Goal: Transaction & Acquisition: Purchase product/service

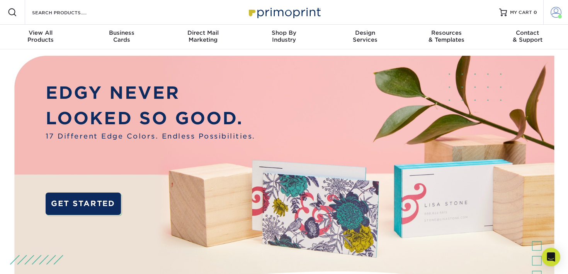
click at [555, 15] on span at bounding box center [555, 12] width 11 height 11
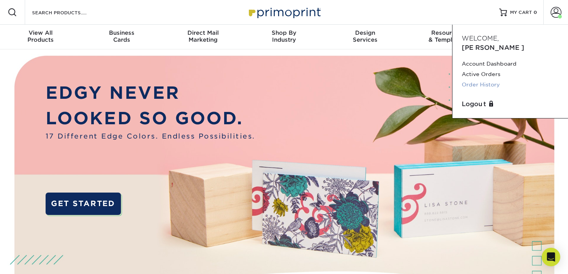
click at [476, 80] on link "Order History" at bounding box center [510, 85] width 97 height 10
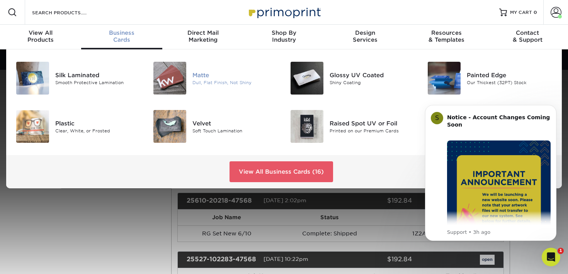
click at [242, 84] on div "Dull, Flat Finish, Not Shiny" at bounding box center [235, 82] width 86 height 7
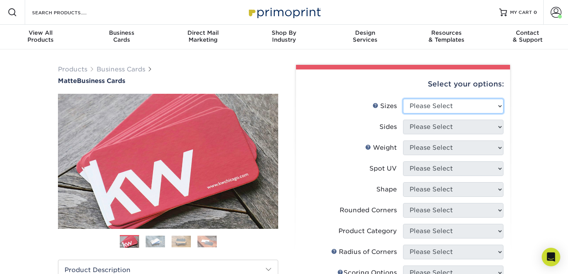
click at [446, 107] on select "Please Select 1.5" x 3.5" - Mini 1.75" x 3.5" - Mini 2" x 2" - Square 2" x 3" -…" at bounding box center [453, 106] width 100 height 15
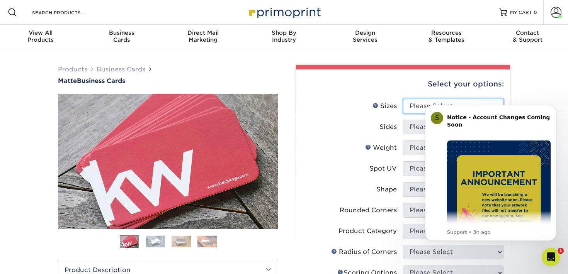
select select "2.50x2.50"
click at [403, 99] on select "Please Select 1.5" x 3.5" - Mini 1.75" x 3.5" - Mini 2" x 2" - Square 2" x 3" -…" at bounding box center [453, 106] width 100 height 15
click at [554, 108] on icon "Dismiss notification" at bounding box center [554, 107] width 4 height 4
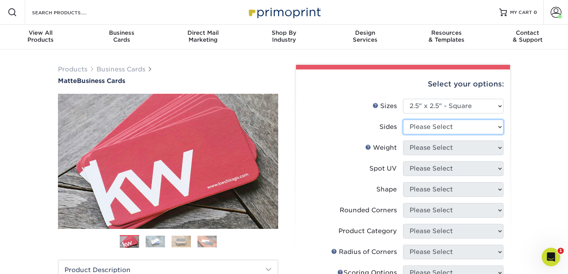
click at [449, 125] on select "Please Select Print Both Sides Print Front Only" at bounding box center [453, 127] width 100 height 15
select select "13abbda7-1d64-4f25-8bb2-c179b224825d"
click at [403, 120] on select "Please Select Print Both Sides Print Front Only" at bounding box center [453, 127] width 100 height 15
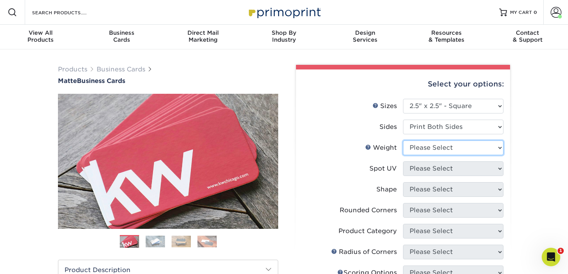
click at [442, 151] on select "Please Select 16PT 14PT" at bounding box center [453, 148] width 100 height 15
select select "16PT"
click at [403, 141] on select "Please Select 16PT 14PT" at bounding box center [453, 148] width 100 height 15
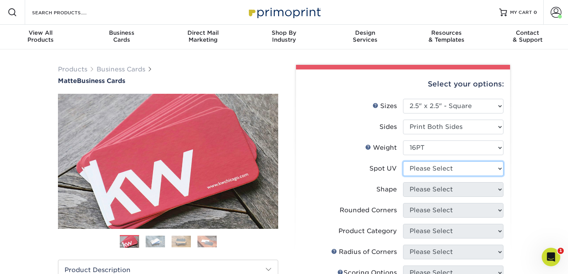
click at [435, 169] on select "Please Select No Spot UV Front and Back (Both Sides) Front Only Back Only" at bounding box center [453, 168] width 100 height 15
select select "3"
click at [403, 161] on select "Please Select No Spot UV Front and Back (Both Sides) Front Only Back Only" at bounding box center [453, 168] width 100 height 15
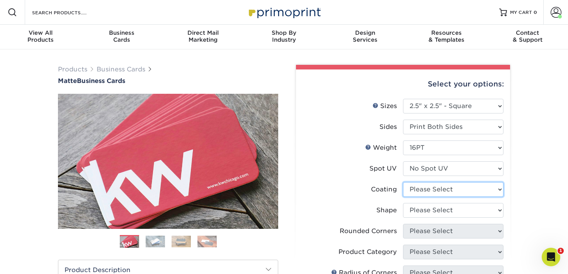
click at [428, 189] on select at bounding box center [453, 189] width 100 height 15
select select "121bb7b5-3b4d-429f-bd8d-bbf80e953313"
click at [403, 182] on select at bounding box center [453, 189] width 100 height 15
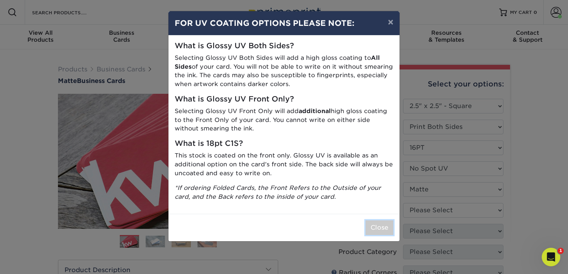
click at [382, 229] on button "Close" at bounding box center [379, 228] width 28 height 15
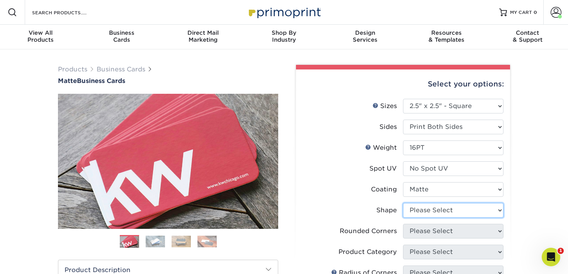
click at [430, 210] on select "Please Select Standard" at bounding box center [453, 210] width 100 height 15
select select "standard"
click at [403, 203] on select "Please Select Standard" at bounding box center [453, 210] width 100 height 15
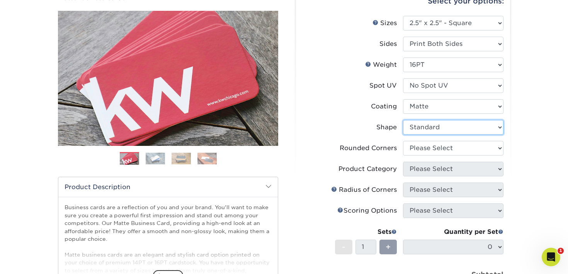
scroll to position [90, 0]
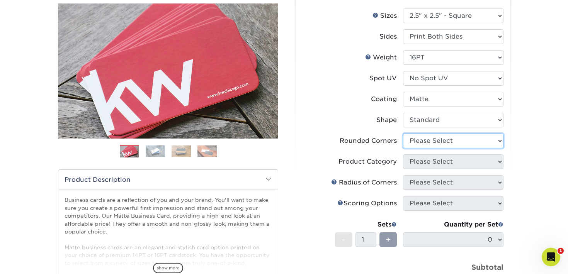
click at [417, 139] on select "Please Select Yes - Round 2 Corners Yes - Round 4 Corners No" at bounding box center [453, 141] width 100 height 15
select select "0"
click at [403, 134] on select "Please Select Yes - Round 2 Corners Yes - Round 4 Corners No" at bounding box center [453, 141] width 100 height 15
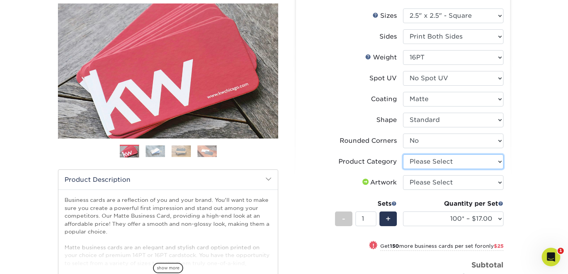
click at [431, 162] on select "Please Select Business Cards" at bounding box center [453, 162] width 100 height 15
select select "3b5148f1-0588-4f88-a218-97bcfdce65c1"
click at [403, 155] on select "Please Select Business Cards" at bounding box center [453, 162] width 100 height 15
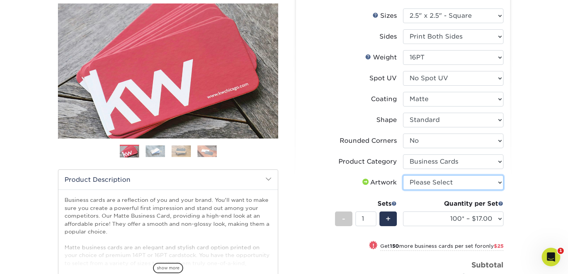
click at [424, 185] on select "Please Select I will upload files I need a design - $100" at bounding box center [453, 182] width 100 height 15
select select "upload"
click at [403, 175] on select "Please Select I will upload files I need a design - $100" at bounding box center [453, 182] width 100 height 15
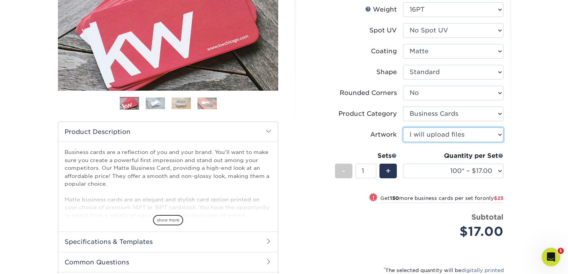
scroll to position [138, 0]
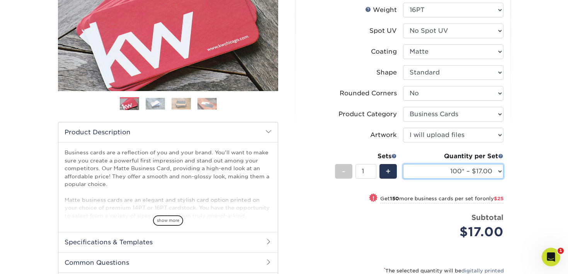
click at [422, 171] on select "100* – $17.00 250* – $42.00 500 – $84.00 1000 – $104.00 2500 – $208.00 5000 – $…" at bounding box center [453, 171] width 100 height 15
select select "250* – $42.00"
click at [403, 164] on select "100* – $17.00 250* – $42.00 500 – $84.00 1000 – $104.00 2500 – $208.00 5000 – $…" at bounding box center [453, 171] width 100 height 15
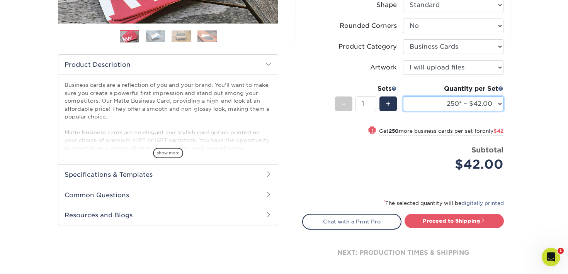
scroll to position [209, 0]
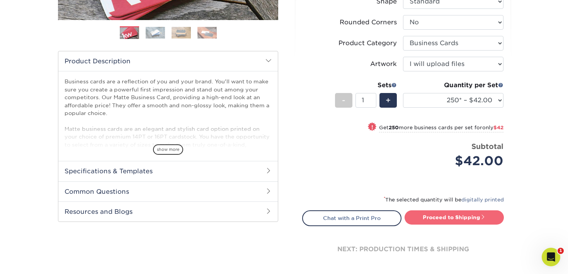
click at [437, 216] on link "Proceed to Shipping" at bounding box center [453, 218] width 99 height 14
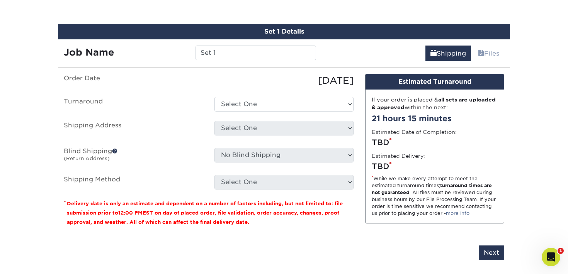
scroll to position [440, 0]
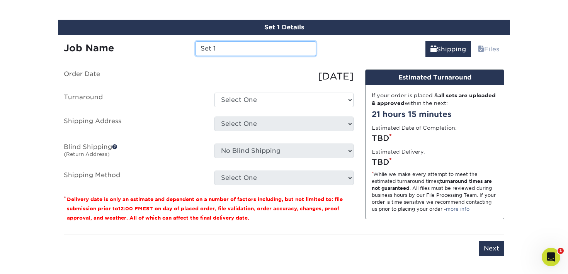
drag, startPoint x: 238, startPoint y: 45, endPoint x: 179, endPoint y: 42, distance: 58.4
click at [179, 43] on div "Job Name Set 1" at bounding box center [190, 48] width 264 height 15
type input "[PERSON_NAME] Business Cards"
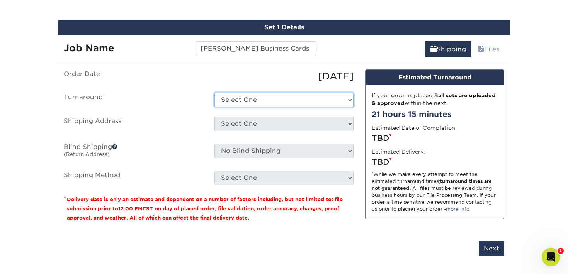
click at [239, 104] on select "Select One 2-4 Business Days 2 Day Next Business Day" at bounding box center [283, 100] width 139 height 15
select select "15c958ae-d241-4f6b-96a7-41a4e421d377"
click at [214, 93] on select "Select One 2-4 Business Days 2 Day Next Business Day" at bounding box center [283, 100] width 139 height 15
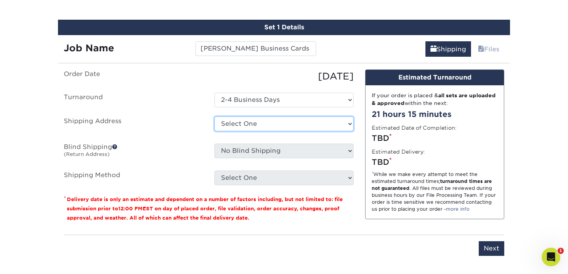
click at [237, 124] on select "Select One Work + Add New Address" at bounding box center [283, 124] width 139 height 15
select select "276162"
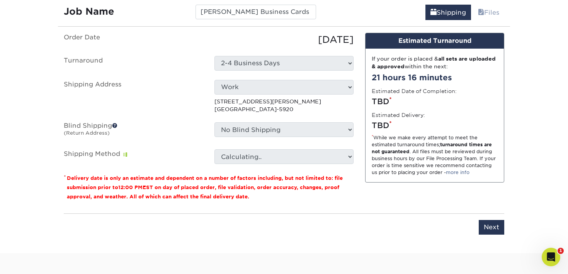
scroll to position [533, 0]
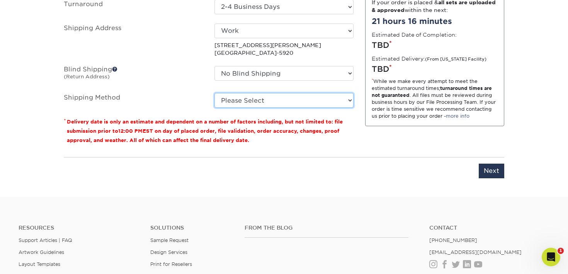
click at [301, 98] on select "Please Select Ground Shipping (+$7.84) 3 Day Shipping Service (+$15.33) 2 Day A…" at bounding box center [283, 100] width 139 height 15
select select "03"
click at [214, 93] on select "Please Select Ground Shipping (+$7.84) 3 Day Shipping Service (+$15.33) 2 Day A…" at bounding box center [283, 100] width 139 height 15
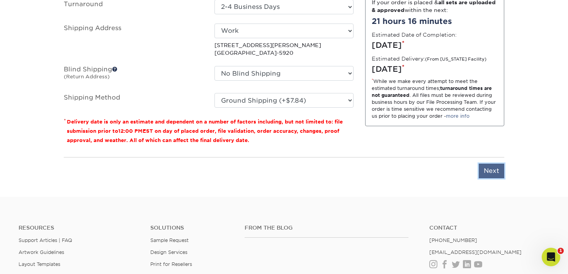
click at [488, 170] on input "Next" at bounding box center [491, 171] width 25 height 15
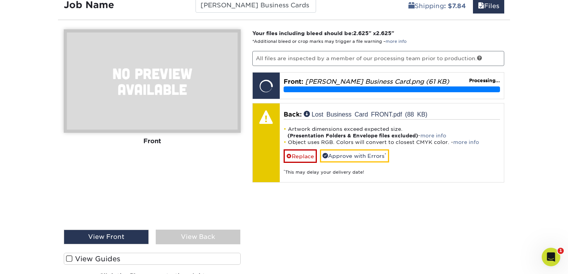
scroll to position [482, 0]
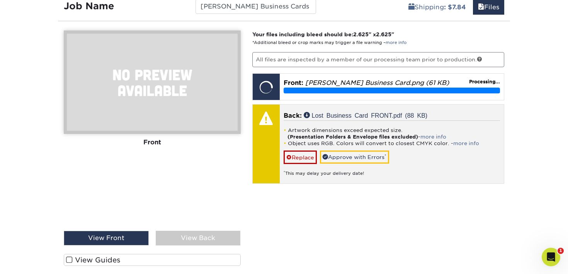
drag, startPoint x: 437, startPoint y: 150, endPoint x: 437, endPoint y: 154, distance: 3.9
click at [437, 150] on div "Artwork dimensions exceed expected size. (Presentation Folders & Envelope files…" at bounding box center [392, 149] width 217 height 56
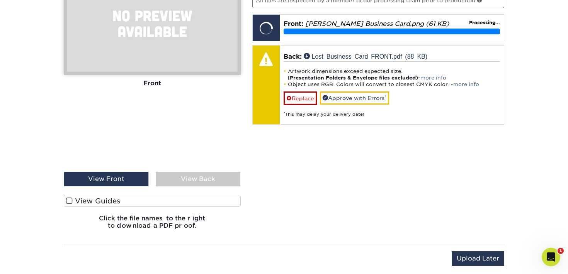
scroll to position [541, 0]
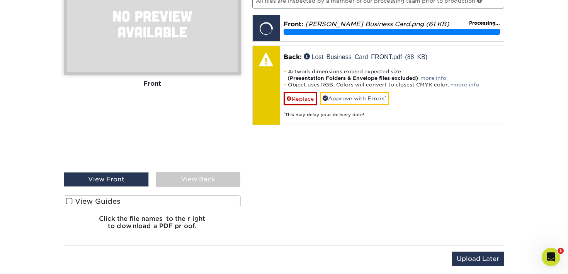
click at [133, 181] on div "View Front" at bounding box center [106, 179] width 85 height 15
click at [187, 177] on div "View Back" at bounding box center [198, 179] width 85 height 15
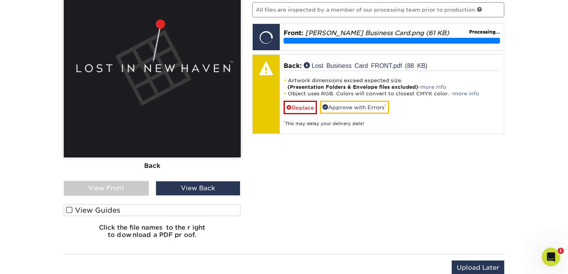
scroll to position [556, 0]
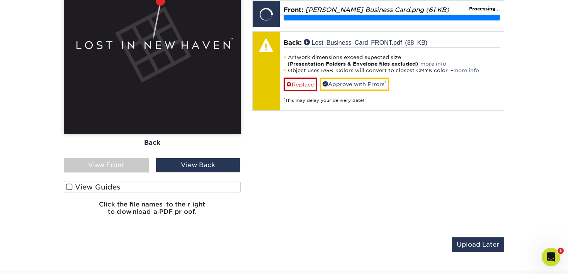
click at [66, 187] on span at bounding box center [69, 186] width 7 height 7
click at [0, 0] on input "View Guides" at bounding box center [0, 0] width 0 height 0
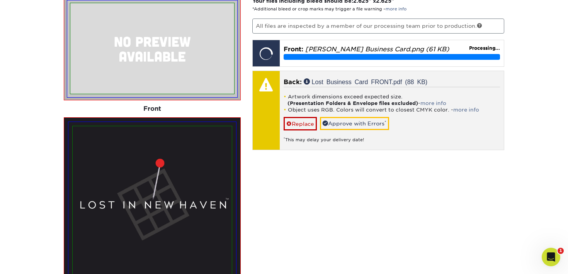
scroll to position [513, 0]
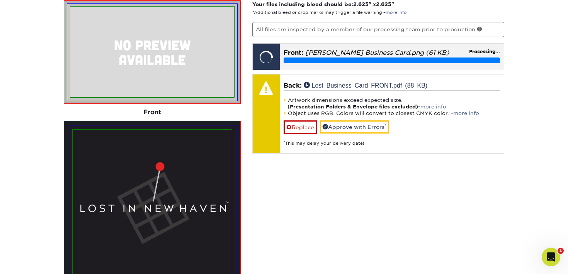
click at [350, 63] on div "Front: Cynthia Business Card.png (61 KB) Processing..." at bounding box center [392, 56] width 224 height 24
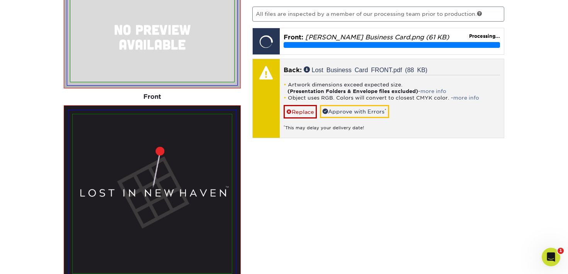
scroll to position [502, 0]
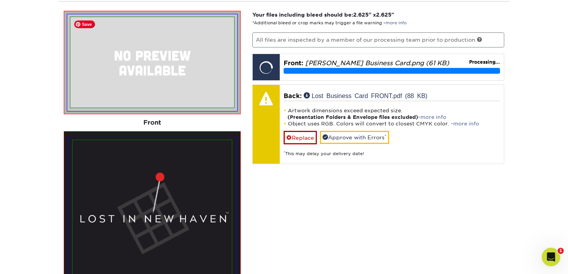
click at [155, 87] on img at bounding box center [152, 62] width 164 height 91
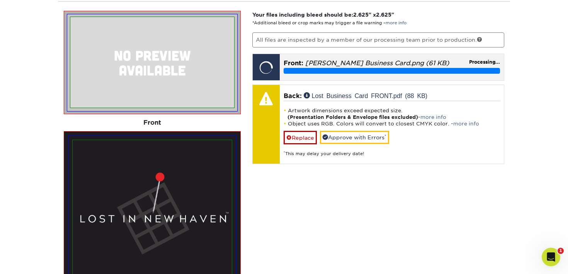
click at [435, 61] on p "Front: Cynthia Business Card.png (61 KB)" at bounding box center [392, 63] width 217 height 9
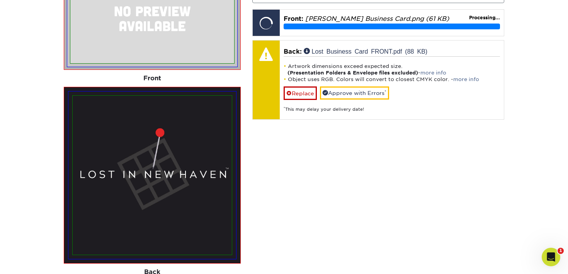
scroll to position [532, 0]
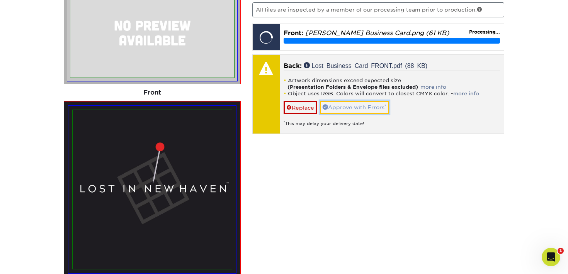
click at [364, 106] on link "Approve with Errors *" at bounding box center [354, 107] width 69 height 13
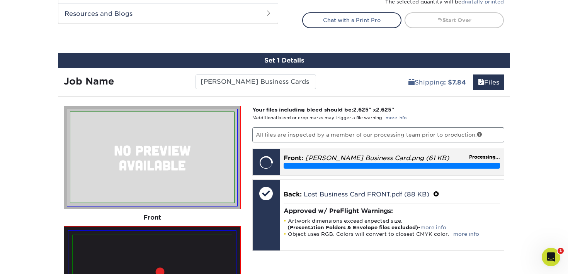
scroll to position [405, 0]
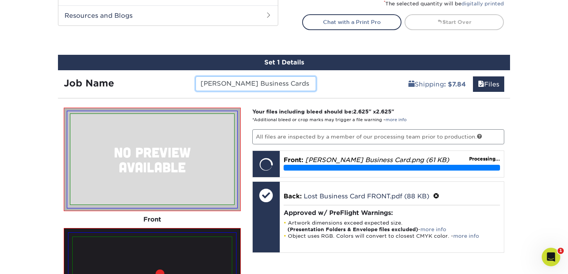
drag, startPoint x: 231, startPoint y: 86, endPoint x: 297, endPoint y: 88, distance: 66.1
click at [231, 86] on input "[PERSON_NAME] Business Cards" at bounding box center [255, 83] width 120 height 15
click at [431, 140] on p "All files are inspected by a member of our processing team prior to production." at bounding box center [378, 136] width 252 height 15
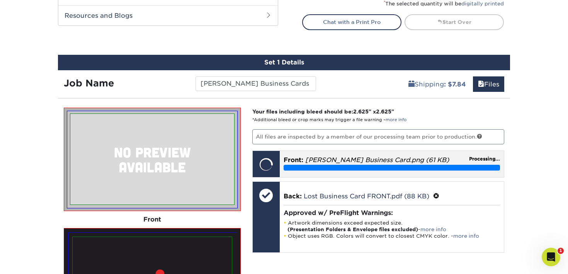
click at [448, 163] on p "Front: Cynthia Business Card.png (61 KB)" at bounding box center [392, 160] width 217 height 9
click at [266, 158] on div at bounding box center [266, 164] width 27 height 27
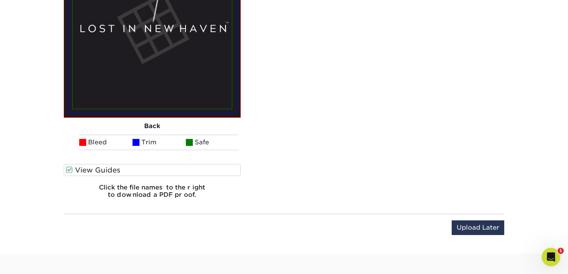
scroll to position [720, 0]
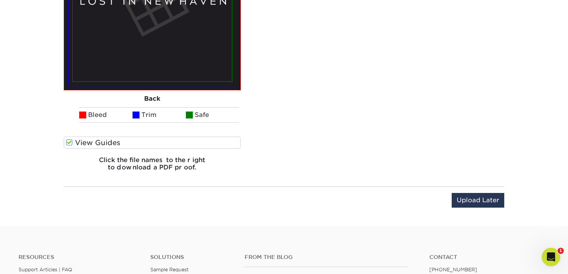
click at [449, 198] on div "Upload Later Save & Continue Continue" at bounding box center [284, 205] width 440 height 24
click at [463, 198] on input "Upload Later" at bounding box center [478, 200] width 53 height 15
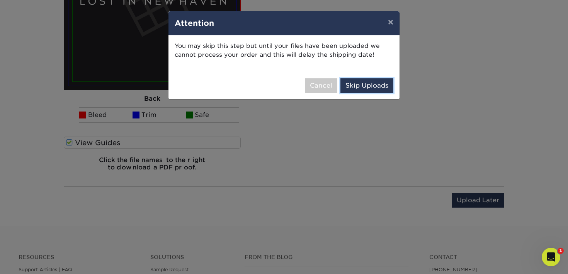
click at [363, 86] on button "Skip Uploads" at bounding box center [366, 85] width 53 height 15
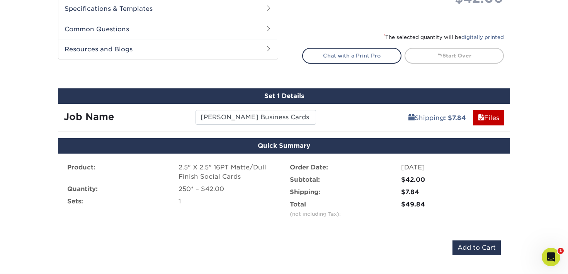
scroll to position [372, 0]
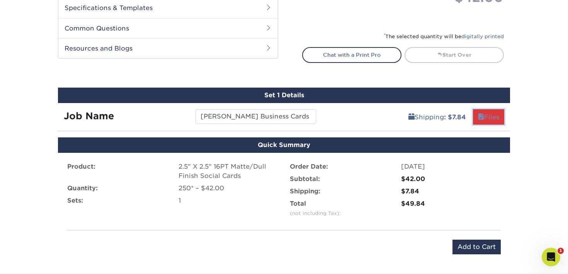
click at [491, 115] on link "Files" at bounding box center [488, 116] width 31 height 15
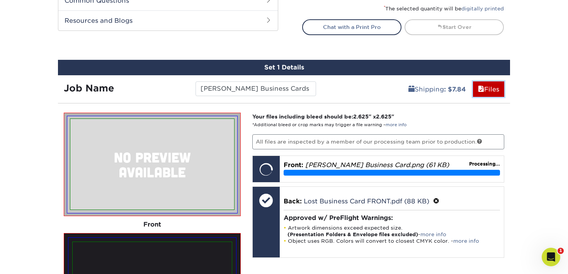
scroll to position [428, 0]
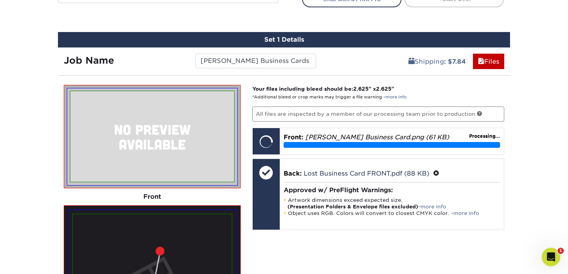
click at [357, 114] on p "All files are inspected by a member of our processing team prior to production." at bounding box center [378, 114] width 252 height 15
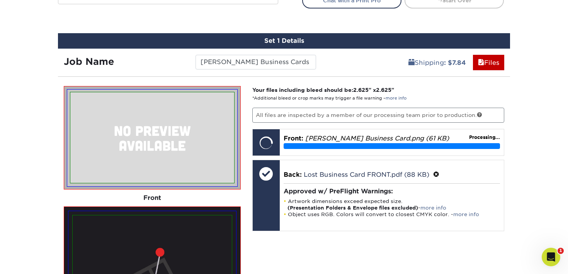
scroll to position [429, 0]
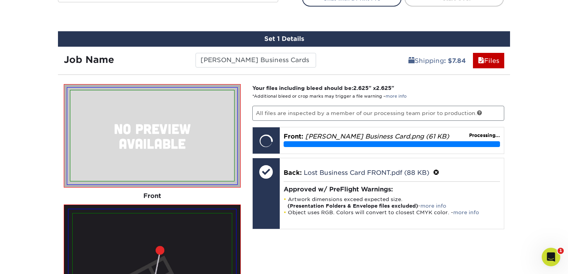
click at [399, 99] on p "Your files including bleed should be: 2.625 " x 2.625 " *Additional bleed or cr…" at bounding box center [378, 92] width 252 height 16
click at [398, 94] on link "more info" at bounding box center [396, 96] width 21 height 5
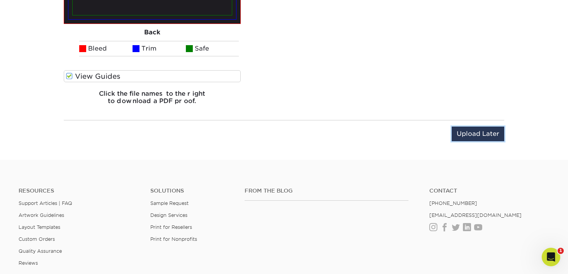
click at [462, 135] on input "Upload Later" at bounding box center [478, 134] width 53 height 15
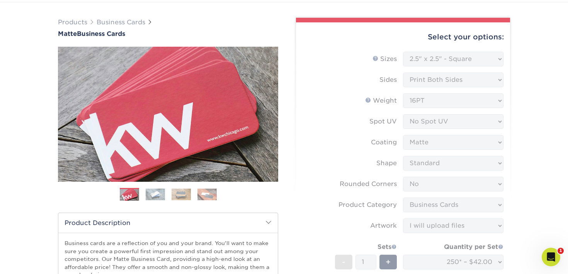
scroll to position [0, 0]
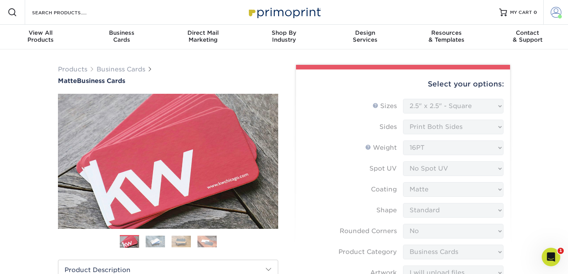
click at [552, 12] on span at bounding box center [555, 12] width 11 height 11
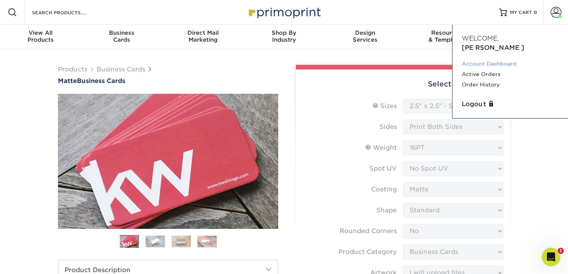
click at [482, 59] on link "Account Dashboard" at bounding box center [510, 64] width 97 height 10
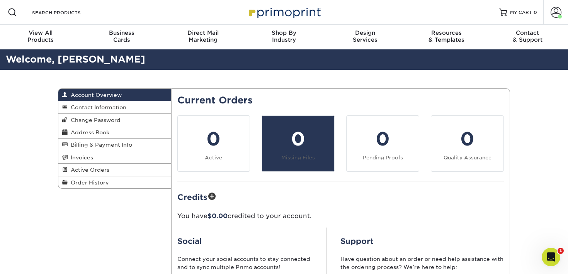
scroll to position [49, 0]
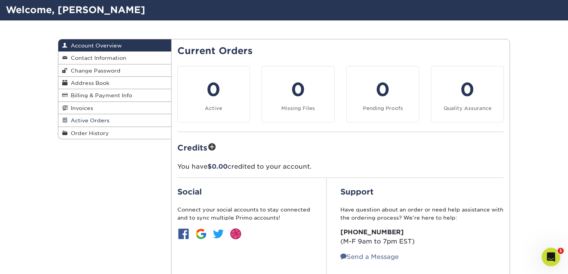
click at [98, 119] on span "Active Orders" at bounding box center [89, 120] width 42 height 6
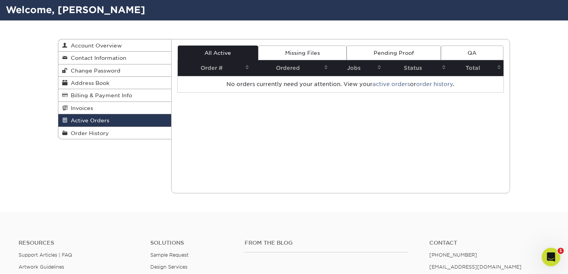
drag, startPoint x: 299, startPoint y: 49, endPoint x: 303, endPoint y: 50, distance: 4.3
click at [299, 49] on link "Missing Files" at bounding box center [302, 53] width 88 height 15
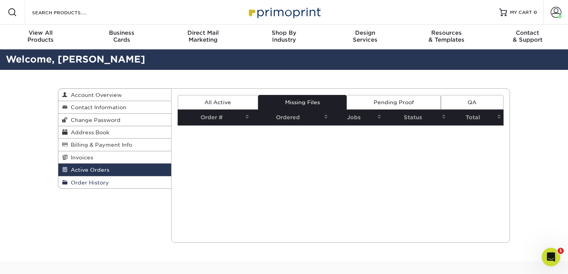
click at [89, 185] on span "Order History" at bounding box center [88, 183] width 41 height 6
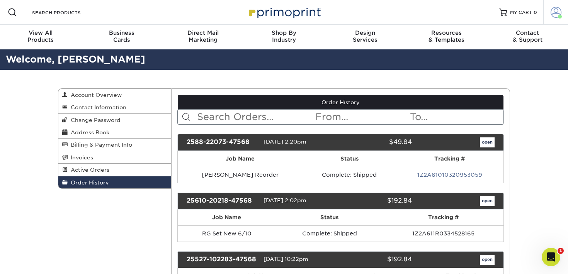
click at [557, 8] on span at bounding box center [555, 12] width 11 height 11
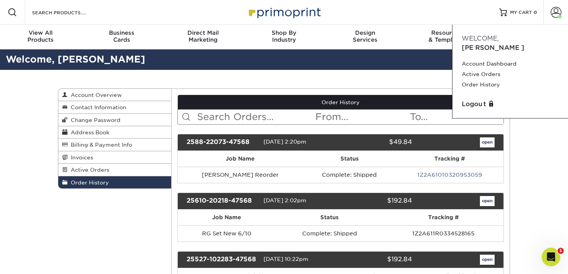
click at [269, 86] on div "Order History Account Overview Contact Information Change Password Address Book…" at bounding box center [284, 261] width 464 height 383
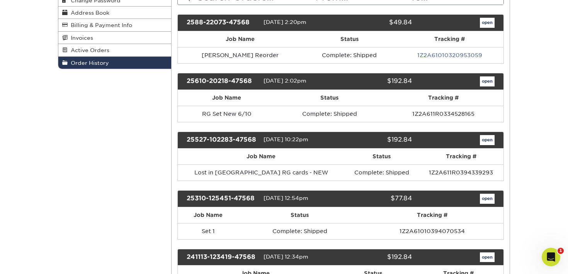
scroll to position [148, 0]
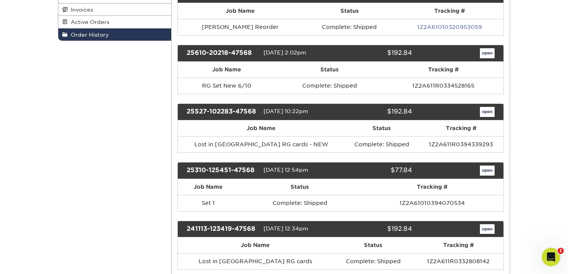
drag, startPoint x: 116, startPoint y: 126, endPoint x: 120, endPoint y: 126, distance: 4.7
click at [115, 127] on div "Order History Account Overview Contact Information Change Password Address Book…" at bounding box center [284, 113] width 464 height 383
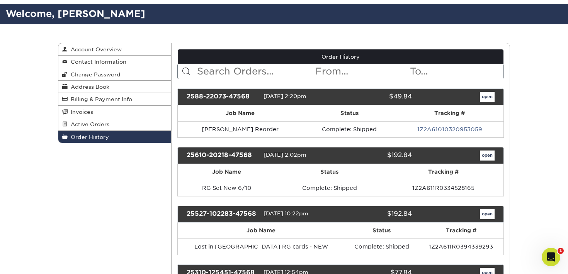
scroll to position [0, 0]
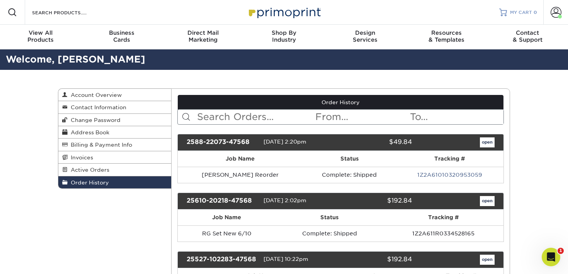
click at [510, 12] on link "MY CART 0" at bounding box center [518, 12] width 38 height 25
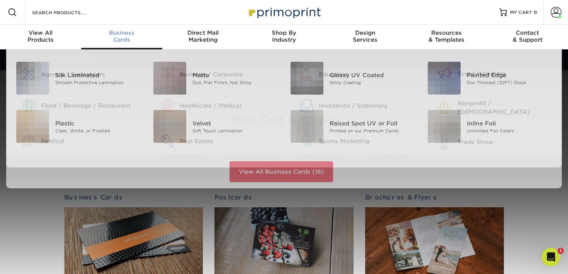
click at [126, 36] on div "Business Cards" at bounding box center [121, 36] width 81 height 14
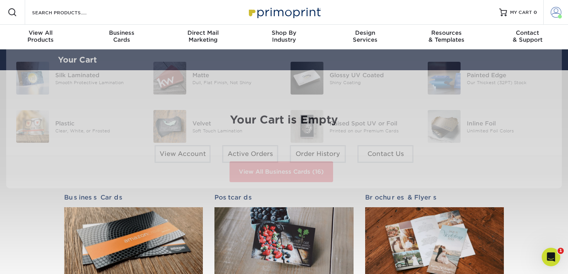
click at [556, 16] on span at bounding box center [555, 12] width 11 height 11
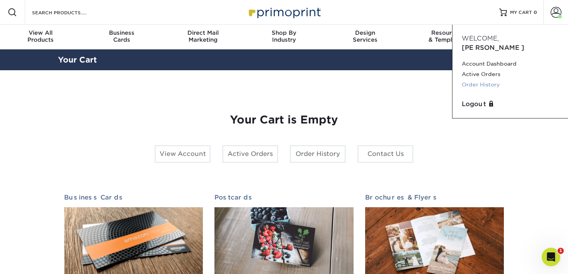
click at [492, 80] on link "Order History" at bounding box center [510, 85] width 97 height 10
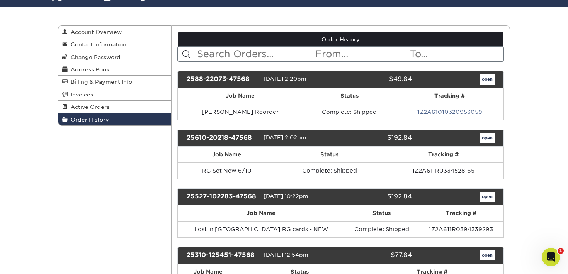
scroll to position [65, 0]
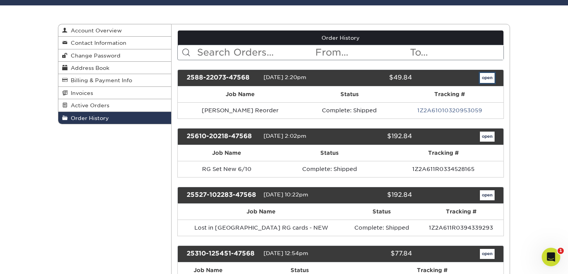
click at [483, 77] on link "open" at bounding box center [487, 78] width 15 height 10
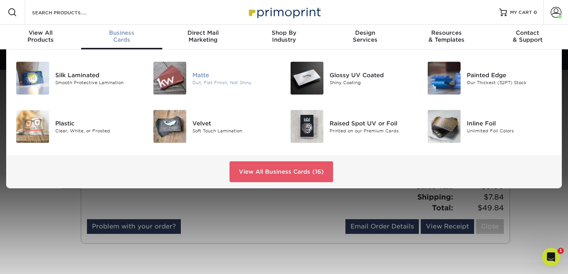
click at [187, 78] on div at bounding box center [170, 78] width 46 height 33
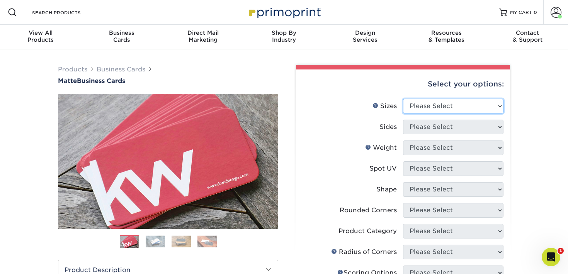
click at [456, 102] on select "Please Select 1.5" x 3.5" - Mini 1.75" x 3.5" - Mini 2" x 2" - Square 2" x 3" -…" at bounding box center [453, 106] width 100 height 15
select select "2.50x2.50"
click at [403, 99] on select "Please Select 1.5" x 3.5" - Mini 1.75" x 3.5" - Mini 2" x 2" - Square 2" x 3" -…" at bounding box center [453, 106] width 100 height 15
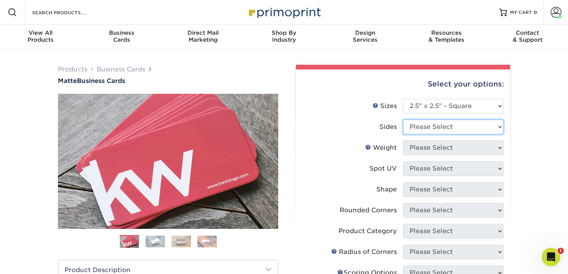
click at [425, 128] on select "Please Select Print Both Sides Print Front Only" at bounding box center [453, 127] width 100 height 15
select select "13abbda7-1d64-4f25-8bb2-c179b224825d"
click at [403, 120] on select "Please Select Print Both Sides Print Front Only" at bounding box center [453, 127] width 100 height 15
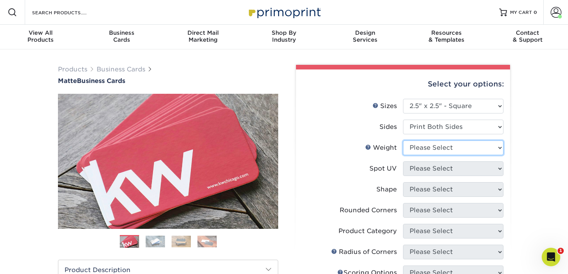
click at [422, 149] on select "Please Select 16PT 14PT" at bounding box center [453, 148] width 100 height 15
select select "16PT"
click at [403, 141] on select "Please Select 16PT 14PT" at bounding box center [453, 148] width 100 height 15
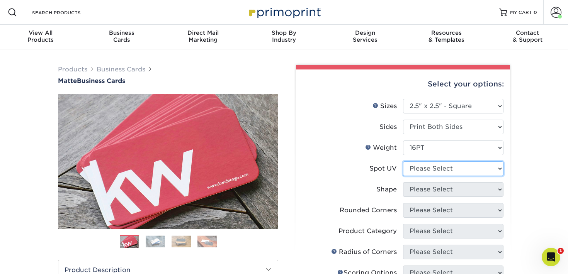
click at [423, 168] on select "Please Select No Spot UV Front and Back (Both Sides) Front Only Back Only" at bounding box center [453, 168] width 100 height 15
select select "3"
click at [403, 161] on select "Please Select No Spot UV Front and Back (Both Sides) Front Only Back Only" at bounding box center [453, 168] width 100 height 15
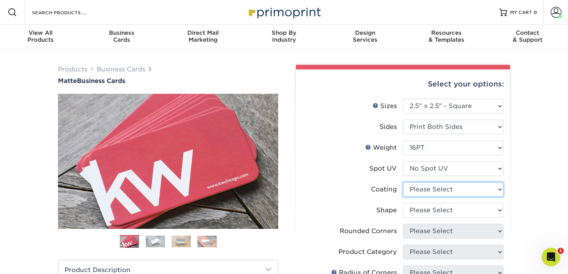
click at [418, 186] on select at bounding box center [453, 189] width 100 height 15
select select "121bb7b5-3b4d-429f-bd8d-bbf80e953313"
click at [403, 182] on select at bounding box center [453, 189] width 100 height 15
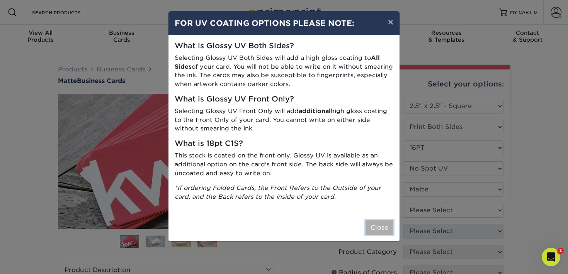
drag, startPoint x: 378, startPoint y: 226, endPoint x: 389, endPoint y: 227, distance: 10.9
click at [378, 226] on button "Close" at bounding box center [379, 228] width 28 height 15
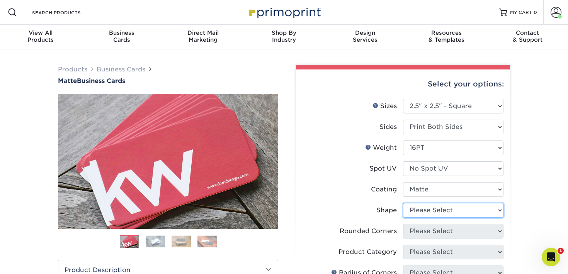
click at [434, 209] on select "Please Select Standard" at bounding box center [453, 210] width 100 height 15
select select "standard"
click at [403, 203] on select "Please Select Standard" at bounding box center [453, 210] width 100 height 15
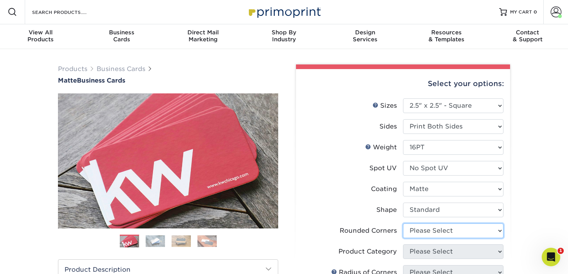
click at [431, 230] on select "Please Select Yes - Round 2 Corners Yes - Round 4 Corners No" at bounding box center [453, 231] width 100 height 15
select select "0"
click at [403, 224] on select "Please Select Yes - Round 2 Corners Yes - Round 4 Corners No" at bounding box center [453, 231] width 100 height 15
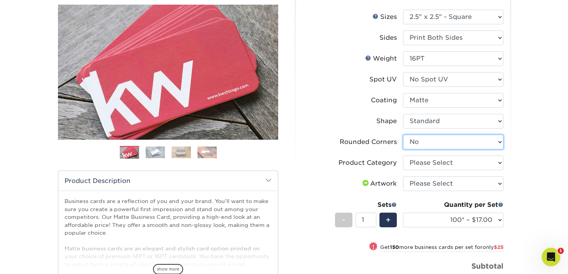
scroll to position [95, 0]
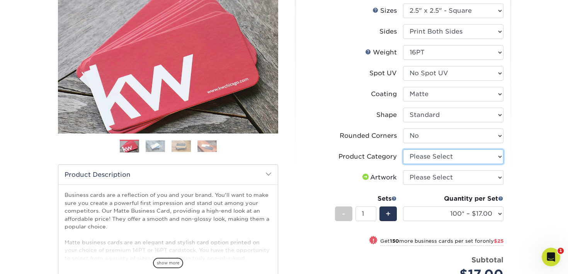
click at [443, 157] on select "Please Select Business Cards" at bounding box center [453, 157] width 100 height 15
select select "3b5148f1-0588-4f88-a218-97bcfdce65c1"
click at [403, 150] on select "Please Select Business Cards" at bounding box center [453, 157] width 100 height 15
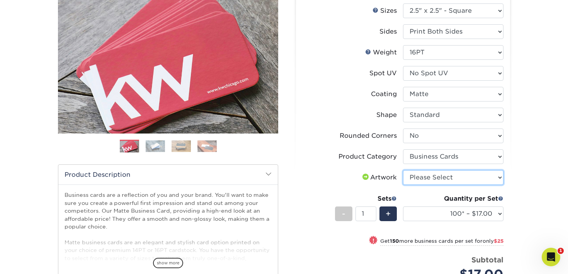
click at [428, 179] on select "Please Select I will upload files I need a design - $100" at bounding box center [453, 177] width 100 height 15
select select "upload"
click at [403, 170] on select "Please Select I will upload files I need a design - $100" at bounding box center [453, 177] width 100 height 15
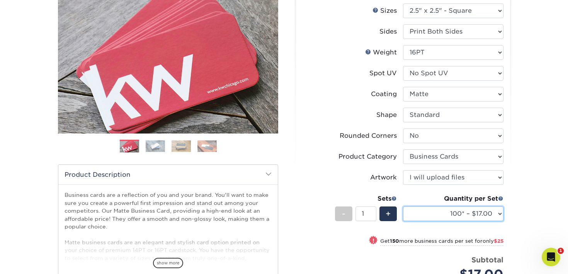
click at [420, 213] on select "100* – $17.00 250* – $42.00 500 – $84.00 1000 – $104.00 2500 – $208.00 5000 – $…" at bounding box center [453, 214] width 100 height 15
select select "250* – $42.00"
click at [403, 207] on select "100* – $17.00 250* – $42.00 500 – $84.00 1000 – $104.00 2500 – $208.00 5000 – $…" at bounding box center [453, 214] width 100 height 15
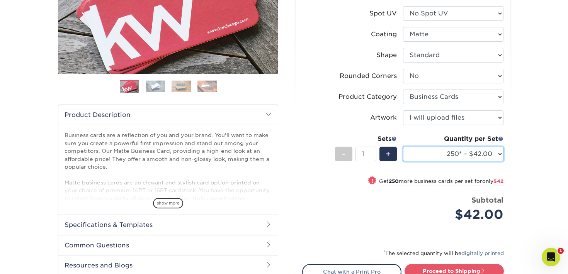
scroll to position [163, 0]
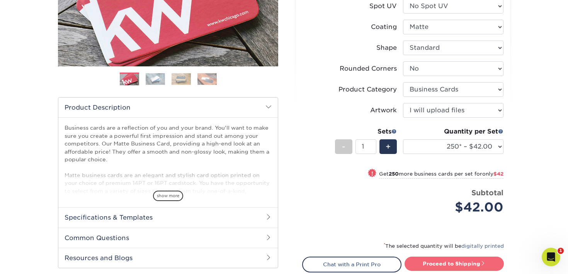
click at [432, 262] on link "Proceed to Shipping" at bounding box center [453, 264] width 99 height 14
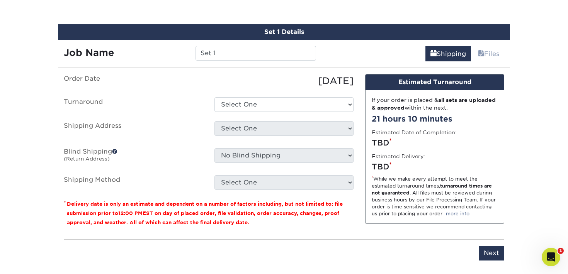
scroll to position [440, 0]
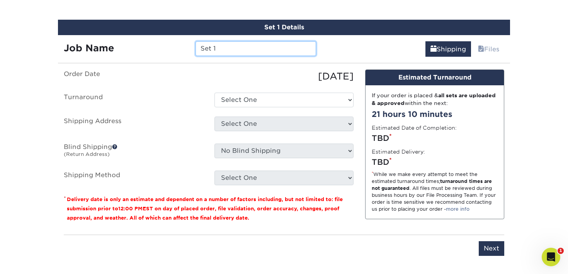
drag, startPoint x: 232, startPoint y: 51, endPoint x: 159, endPoint y: 43, distance: 73.8
click at [159, 43] on div "Job Name Set 1" at bounding box center [190, 48] width 264 height 15
type input "[PERSON_NAME] Business Cards"
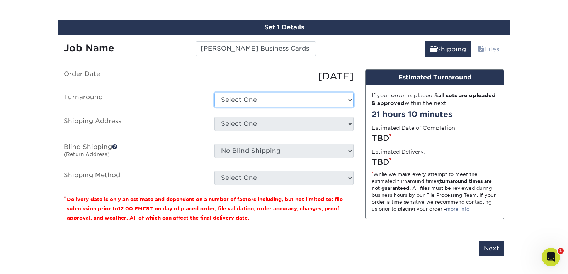
click at [247, 96] on select "Select One 2-4 Business Days 2 Day Next Business Day" at bounding box center [283, 100] width 139 height 15
click at [214, 93] on select "Select One 2-4 Business Days 2 Day Next Business Day" at bounding box center [283, 100] width 139 height 15
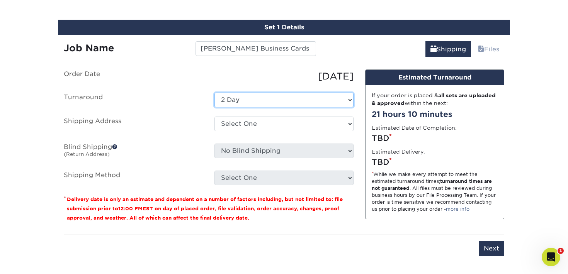
click at [236, 99] on select "Select One 2-4 Business Days 2 Day Next Business Day" at bounding box center [283, 100] width 139 height 15
select select "15c958ae-d241-4f6b-96a7-41a4e421d377"
click at [214, 93] on select "Select One 2-4 Business Days 2 Day Next Business Day" at bounding box center [283, 100] width 139 height 15
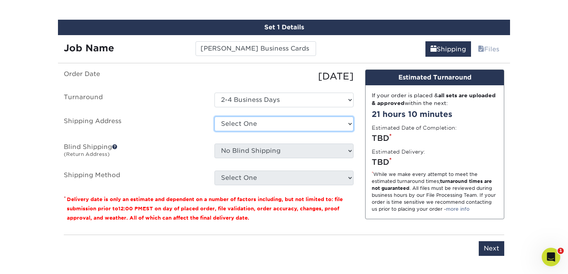
click at [233, 123] on select "Select One Work + Add New Address" at bounding box center [283, 124] width 139 height 15
select select "276162"
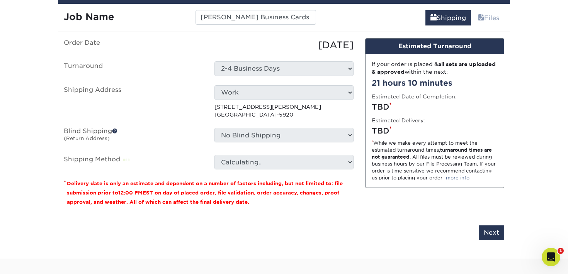
scroll to position [486, 0]
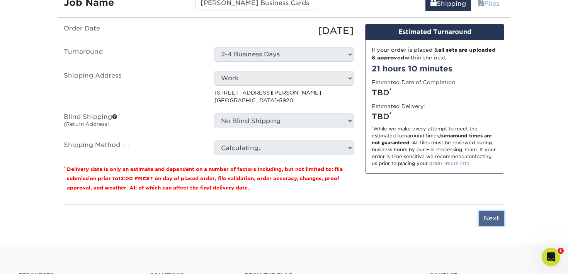
click at [497, 221] on input "Next" at bounding box center [491, 218] width 25 height 15
type input "Next"
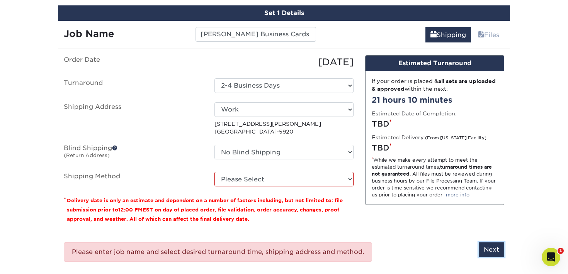
scroll to position [480, 0]
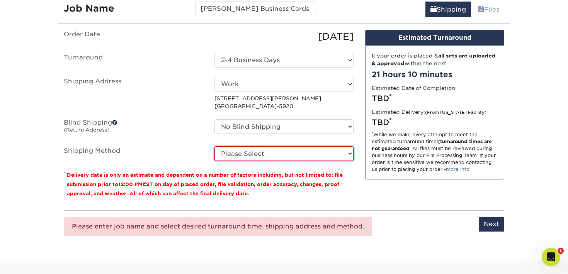
click at [297, 148] on select "Please Select Ground Shipping (+$7.84) 3 Day Shipping Service (+$15.33) 2 Day A…" at bounding box center [283, 153] width 139 height 15
select select "03"
click at [214, 146] on select "Please Select Ground Shipping (+$7.84) 3 Day Shipping Service (+$15.33) 2 Day A…" at bounding box center [283, 153] width 139 height 15
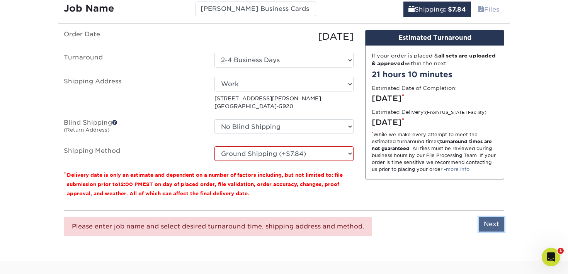
click at [492, 224] on input "Next" at bounding box center [491, 224] width 25 height 15
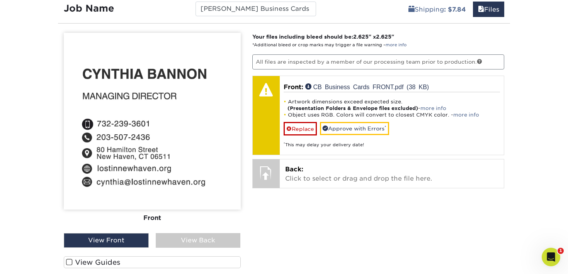
click at [72, 262] on span at bounding box center [69, 262] width 7 height 7
click at [0, 0] on input "View Guides" at bounding box center [0, 0] width 0 height 0
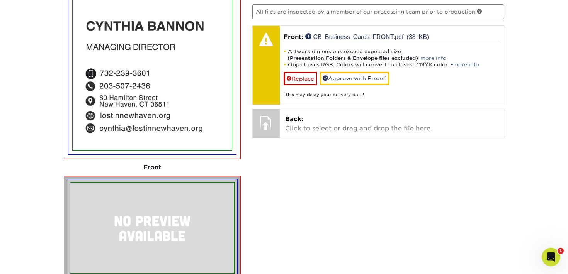
scroll to position [531, 0]
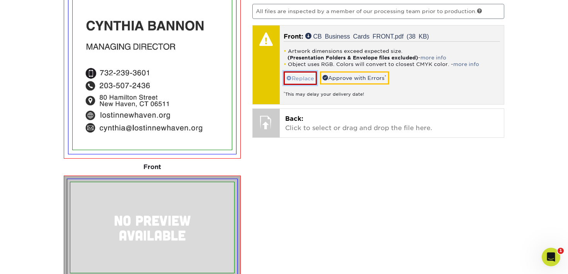
click at [303, 77] on link "Replace" at bounding box center [300, 78] width 33 height 14
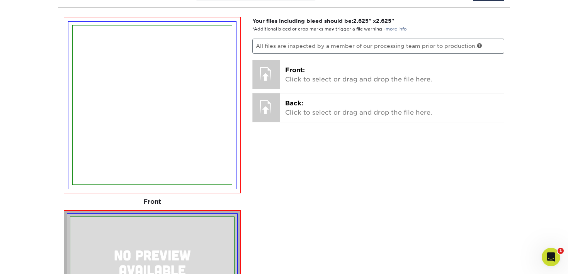
scroll to position [496, 0]
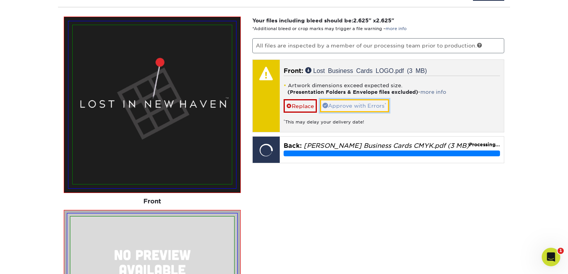
click at [345, 107] on link "Approve with Errors *" at bounding box center [354, 105] width 69 height 13
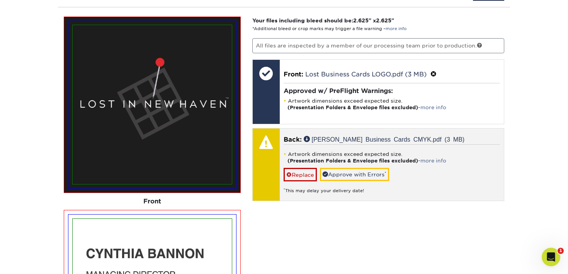
click at [421, 183] on div "* This may delay your delivery date!" at bounding box center [392, 188] width 217 height 13
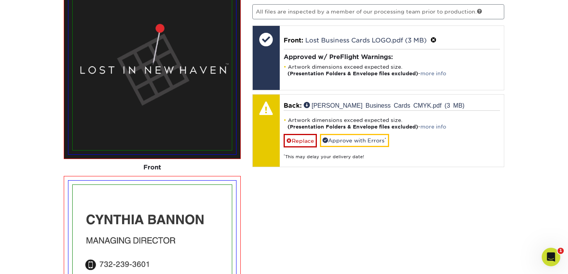
scroll to position [479, 0]
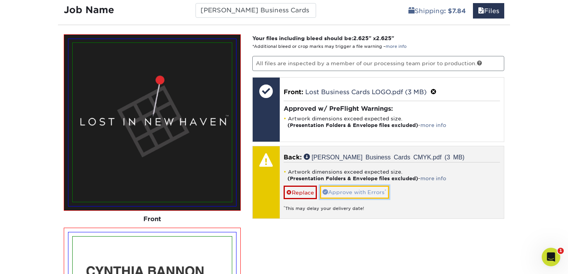
click at [343, 195] on link "Approve with Errors *" at bounding box center [354, 192] width 69 height 13
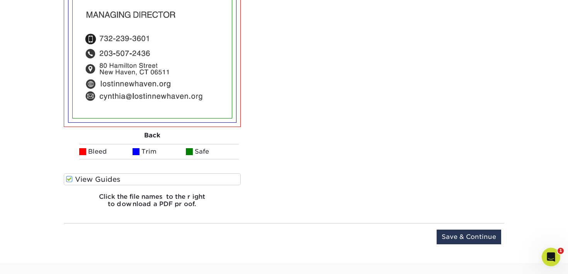
scroll to position [769, 0]
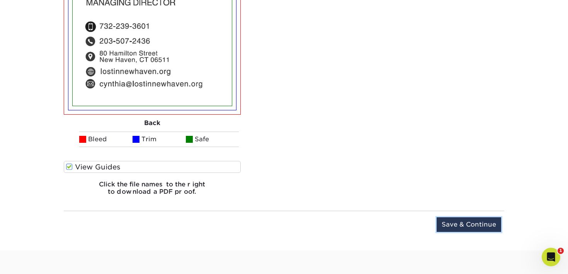
click at [483, 227] on input "Save & Continue" at bounding box center [469, 224] width 65 height 15
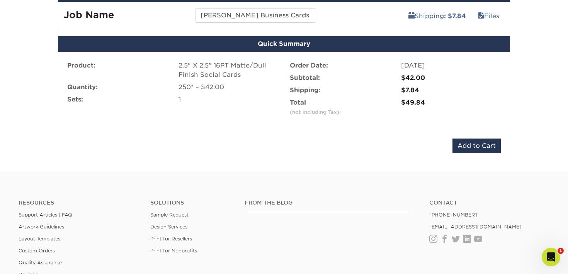
scroll to position [551, 0]
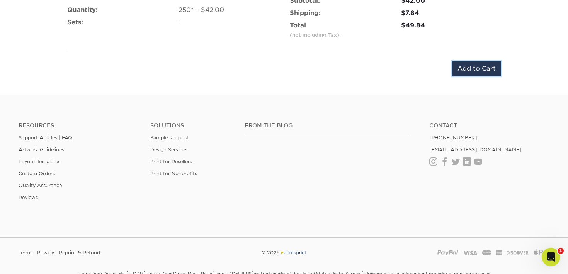
click at [461, 70] on input "Add to Cart" at bounding box center [476, 68] width 48 height 15
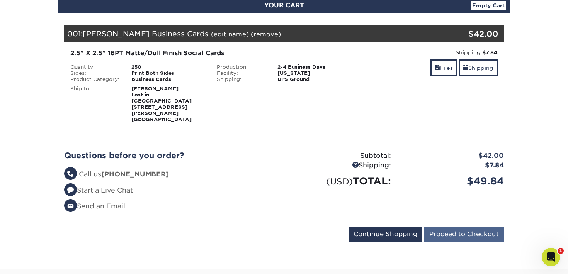
scroll to position [92, 0]
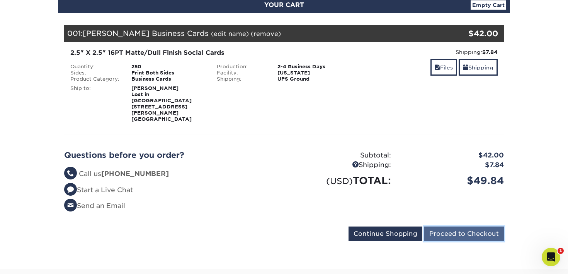
click at [455, 227] on input "Proceed to Checkout" at bounding box center [464, 234] width 80 height 15
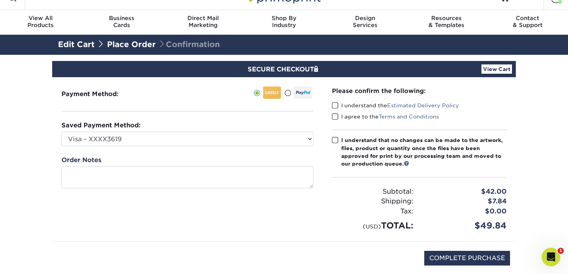
scroll to position [42, 0]
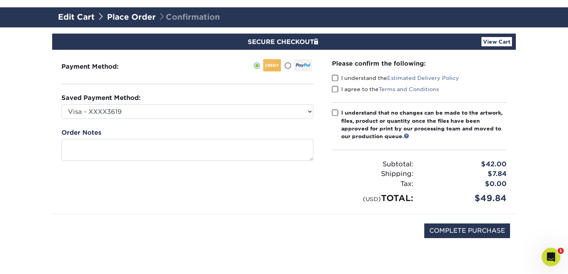
drag, startPoint x: 335, startPoint y: 76, endPoint x: 334, endPoint y: 82, distance: 5.8
click at [335, 77] on span at bounding box center [335, 78] width 7 height 7
click at [0, 0] on input "I understand the Estimated Delivery Policy" at bounding box center [0, 0] width 0 height 0
click at [334, 87] on span at bounding box center [335, 89] width 7 height 7
click at [0, 0] on input "I agree to the Terms and Conditions" at bounding box center [0, 0] width 0 height 0
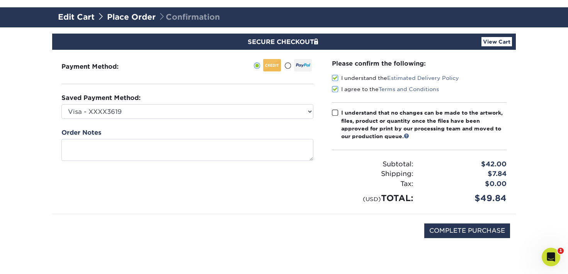
click at [334, 112] on span at bounding box center [335, 112] width 7 height 7
click at [0, 0] on input "I understand that no changes can be made to the artwork, files, product or quan…" at bounding box center [0, 0] width 0 height 0
click at [489, 235] on input "COMPLETE PURCHASE" at bounding box center [467, 231] width 86 height 15
type input "PROCESSING, PLEASE WAIT..."
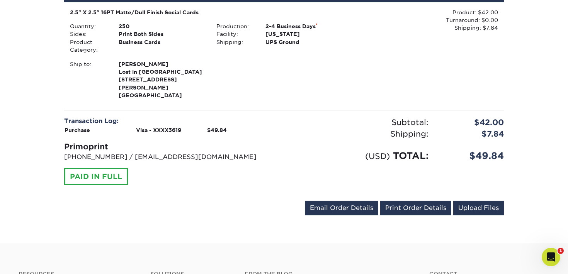
scroll to position [228, 0]
